Goal: Find contact information: Find contact information

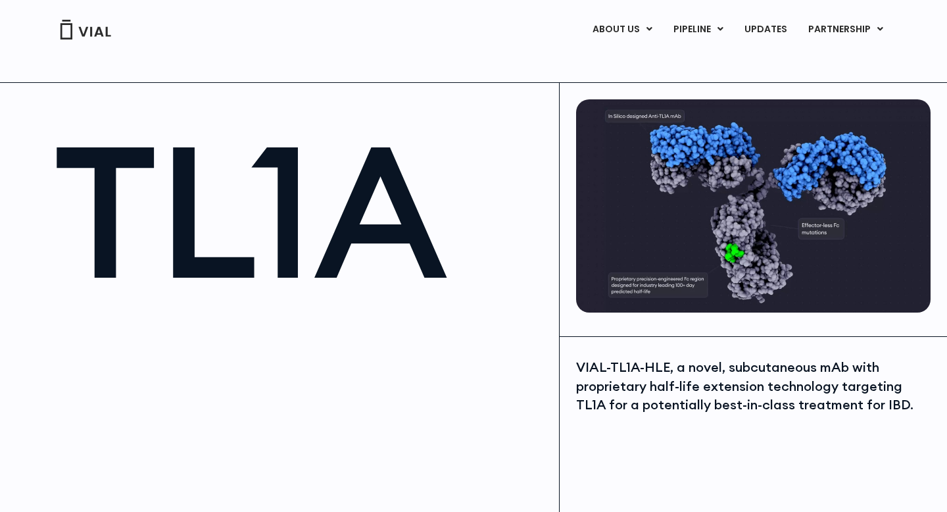
scroll to position [224, 0]
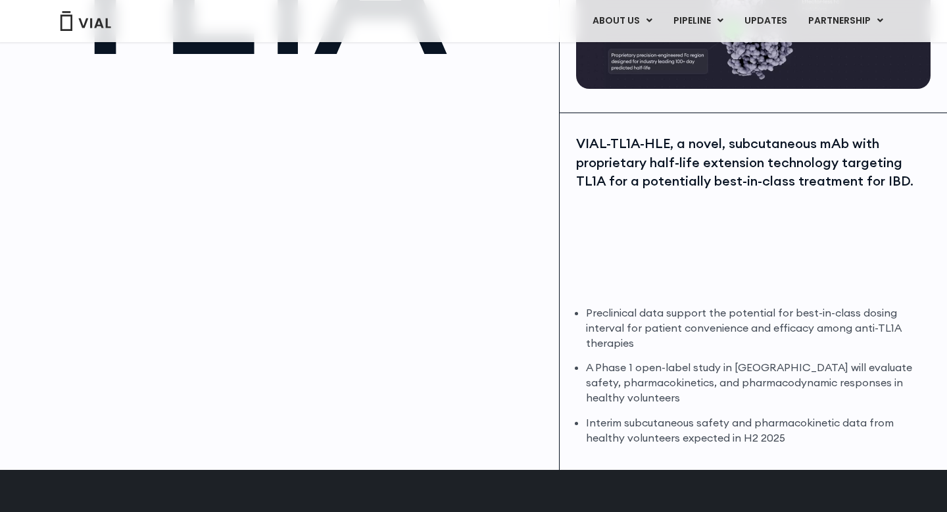
click at [697, 312] on li "Preclinical data support the potential for best-in-class dosing interval for pa…" at bounding box center [756, 327] width 341 height 45
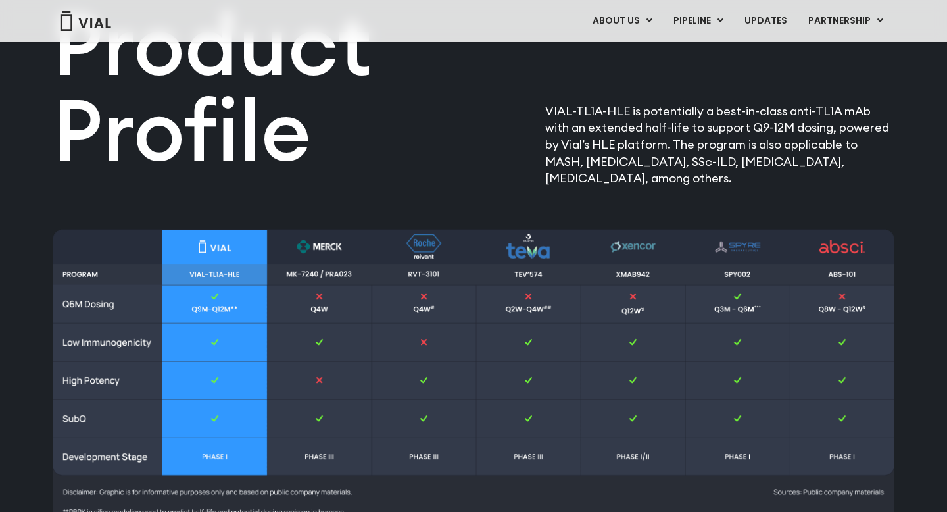
scroll to position [1758, 0]
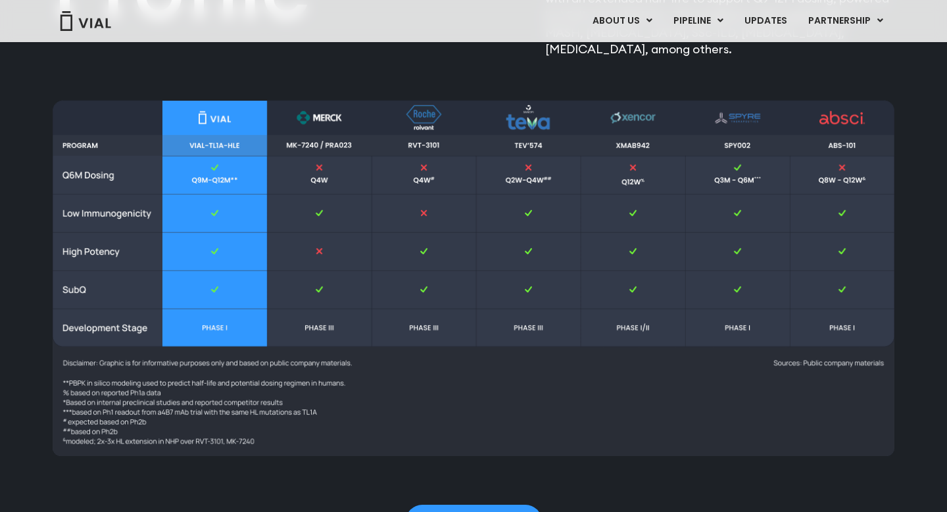
click at [231, 147] on img at bounding box center [474, 277] width 842 height 355
drag, startPoint x: 231, startPoint y: 147, endPoint x: 398, endPoint y: 313, distance: 235.4
click at [398, 311] on img at bounding box center [474, 277] width 842 height 355
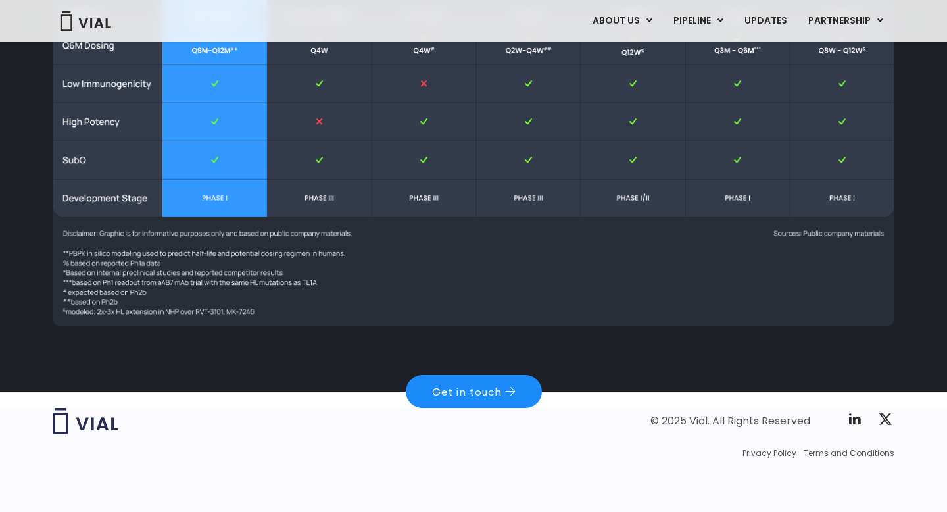
click at [480, 386] on span "Get in touch" at bounding box center [467, 391] width 70 height 11
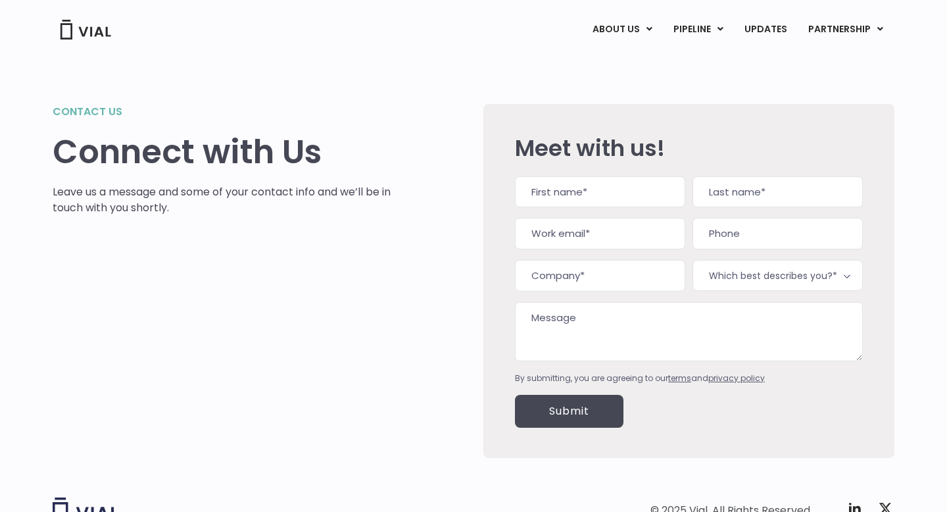
click at [749, 280] on span "Which best describes you?*" at bounding box center [778, 275] width 170 height 31
click at [562, 306] on textarea "Message" at bounding box center [689, 331] width 348 height 59
click at [418, 256] on div "Contact us Connect with Us Leave us a message and some of your contact info and…" at bounding box center [474, 281] width 842 height 354
